Goal: Find specific page/section: Find specific page/section

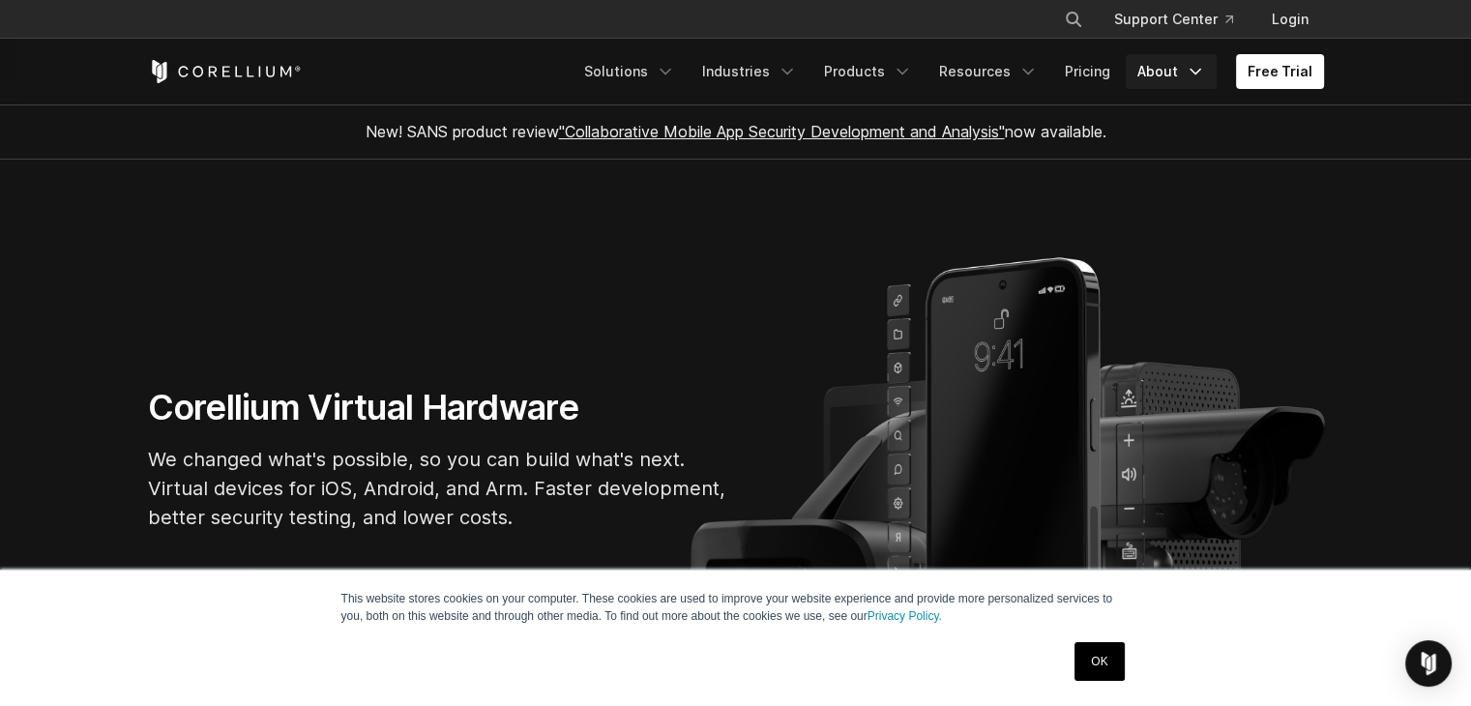
click at [1188, 73] on link "About" at bounding box center [1171, 71] width 91 height 35
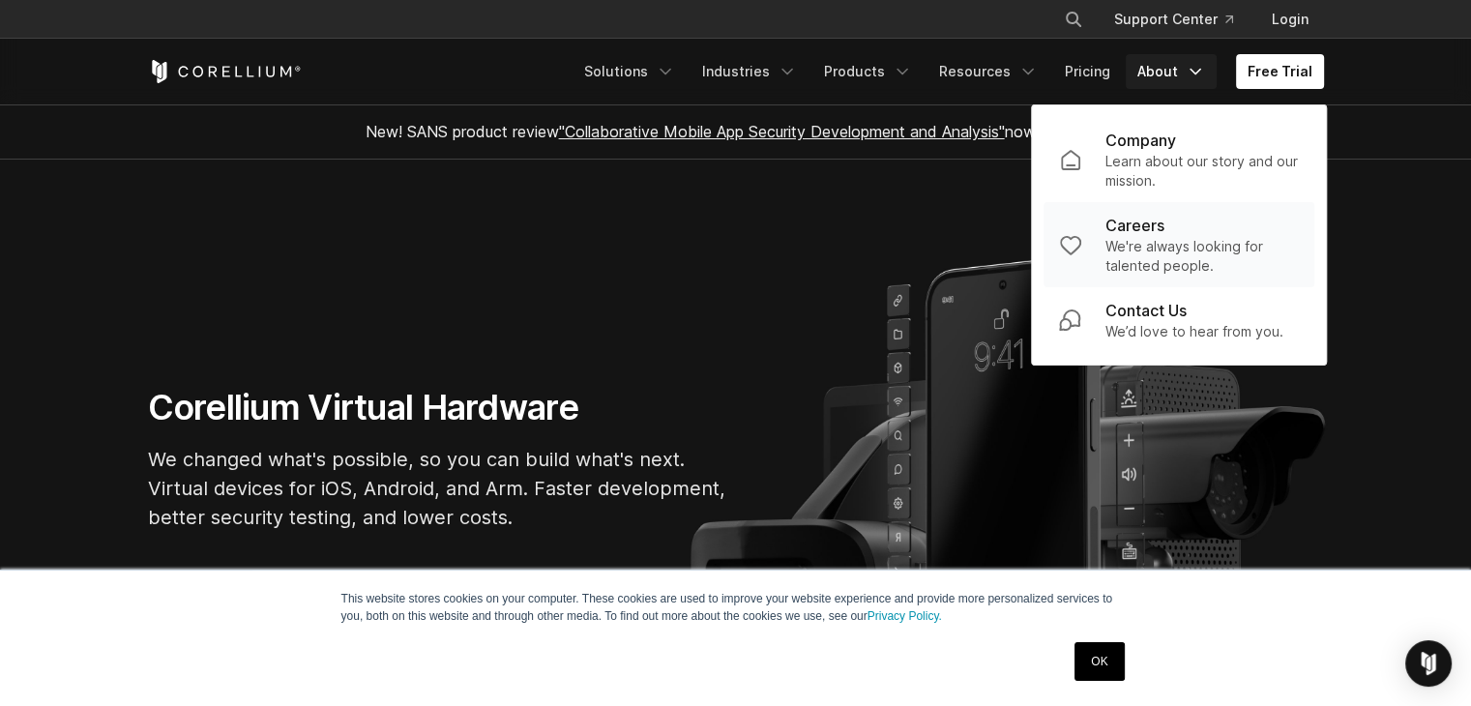
click at [1151, 249] on p "We're always looking for talented people." at bounding box center [1202, 256] width 193 height 39
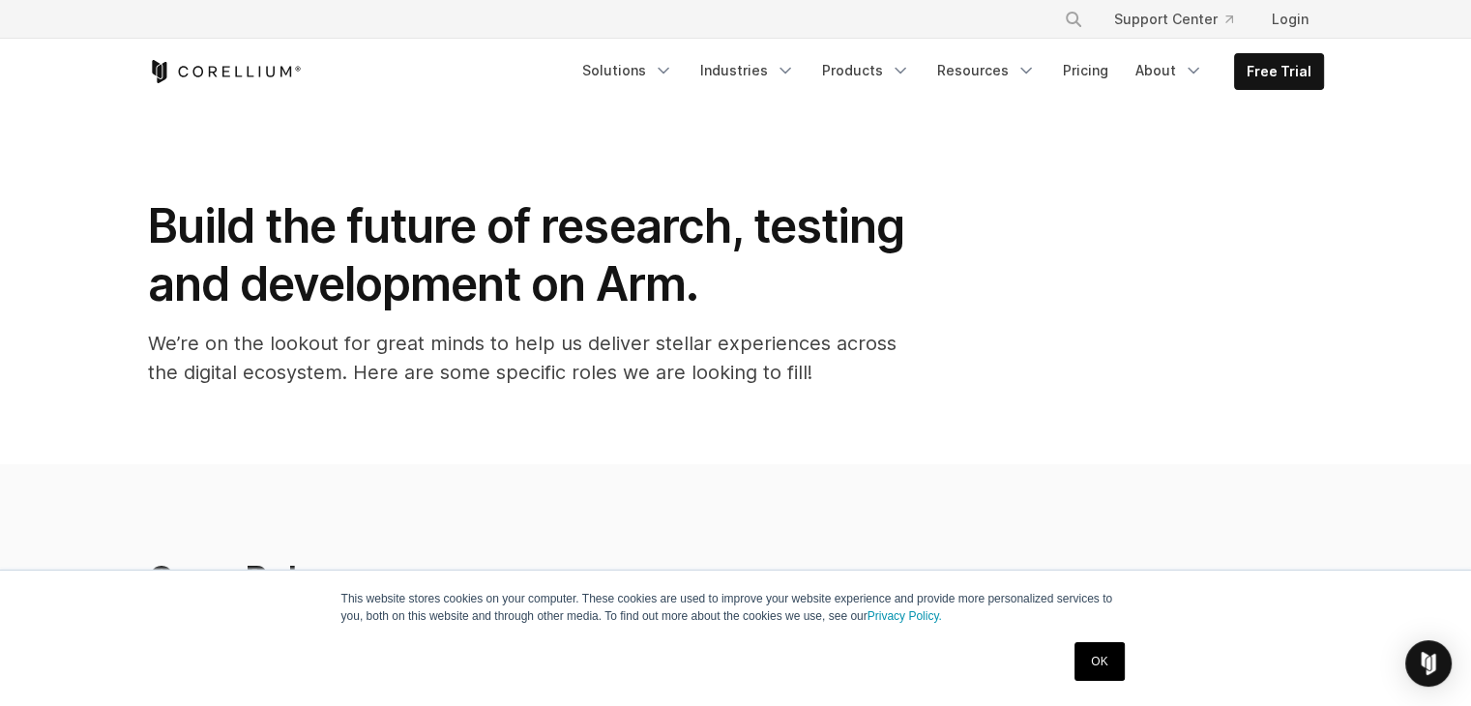
click at [1107, 662] on link "OK" at bounding box center [1099, 661] width 49 height 39
